Goal: Task Accomplishment & Management: Use online tool/utility

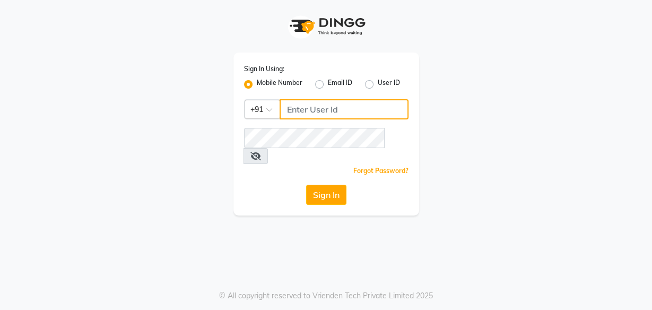
click at [312, 105] on input "Username" at bounding box center [344, 109] width 129 height 20
type input "9324069566"
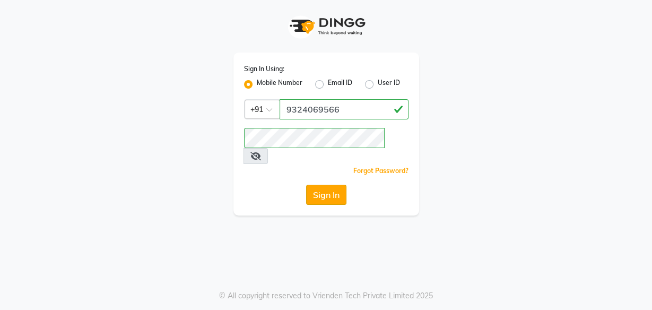
click at [327, 187] on button "Sign In" at bounding box center [326, 195] width 40 height 20
